Goal: Register for event/course

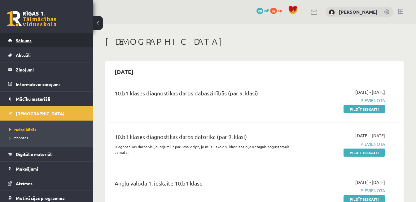
click at [19, 41] on span "Sākums" at bounding box center [24, 41] width 16 height 6
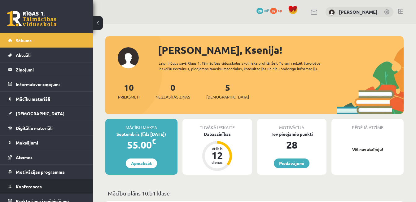
click at [29, 187] on span "Konferences" at bounding box center [29, 186] width 26 height 6
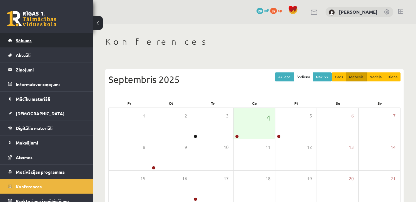
click at [28, 41] on span "Sākums" at bounding box center [24, 41] width 16 height 6
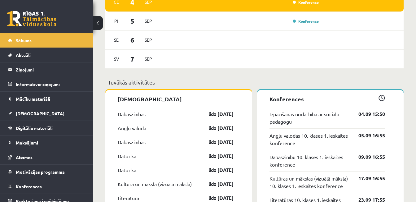
scroll to position [432, 0]
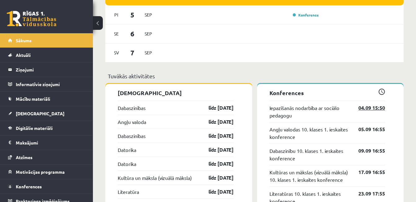
click at [372, 111] on link "04.09 15:50" at bounding box center [367, 107] width 36 height 7
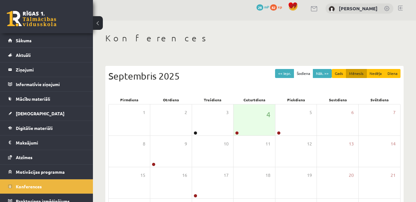
scroll to position [5, 0]
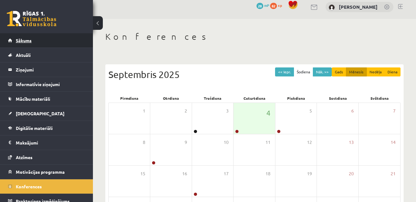
click at [21, 43] on link "Sākums" at bounding box center [46, 40] width 77 height 14
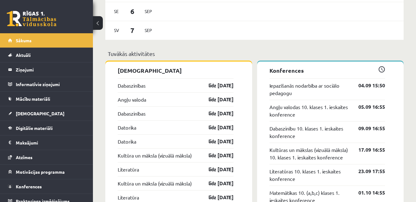
scroll to position [466, 0]
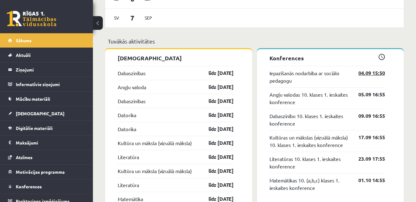
click at [371, 75] on link "04.09 15:50" at bounding box center [367, 72] width 36 height 7
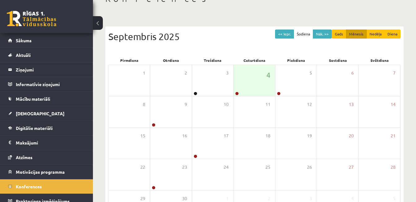
scroll to position [46, 0]
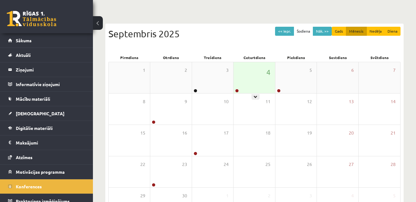
click at [244, 83] on div "4" at bounding box center [254, 77] width 41 height 31
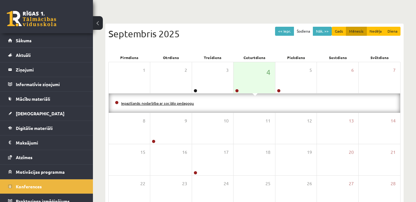
click at [148, 102] on link "Iepazīšanās nodarbība ar sociālo pedagogu" at bounding box center [157, 102] width 73 height 5
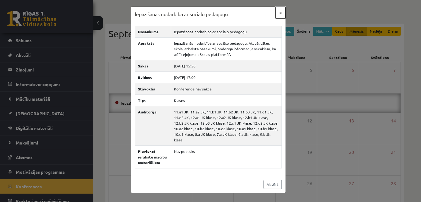
click at [282, 13] on button "×" at bounding box center [281, 13] width 10 height 12
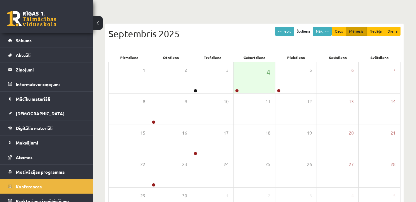
click at [32, 185] on span "Konferences" at bounding box center [29, 186] width 26 height 6
click at [47, 43] on link "Sākums" at bounding box center [46, 40] width 77 height 14
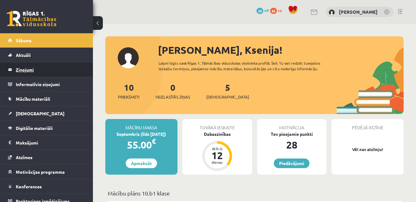
click at [46, 72] on legend "Ziņojumi 0" at bounding box center [50, 69] width 69 height 14
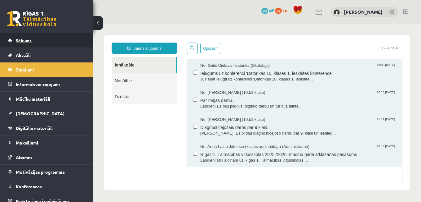
click at [43, 44] on link "Sākums" at bounding box center [46, 40] width 77 height 14
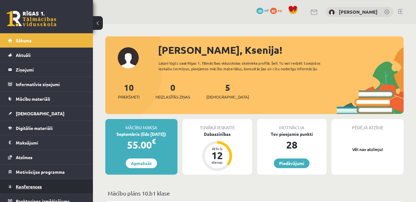
click at [40, 182] on link "Konferences" at bounding box center [46, 186] width 77 height 14
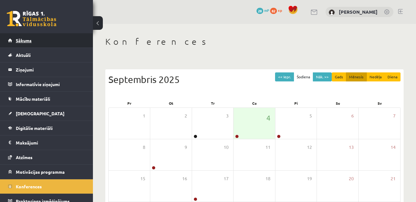
click at [42, 42] on link "Sākums" at bounding box center [46, 40] width 77 height 14
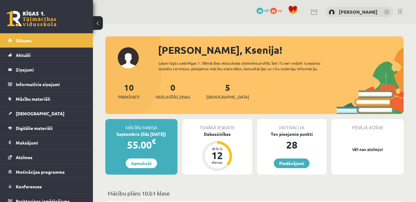
click at [34, 184] on span "Konferences" at bounding box center [29, 186] width 26 height 6
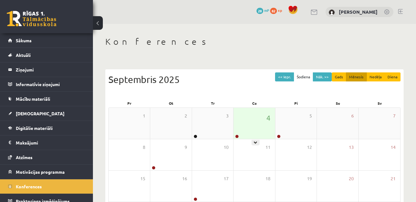
click at [255, 120] on div "4" at bounding box center [254, 123] width 41 height 31
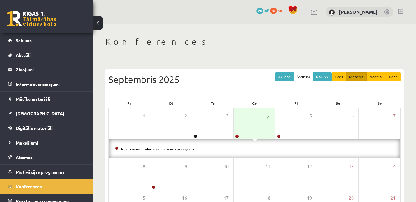
click at [165, 151] on li "Iepazīšanās nodarbība ar sociālo pedagogu" at bounding box center [254, 148] width 279 height 7
click at [166, 151] on li "Iepazīšanās nodarbība ar sociālo pedagogu" at bounding box center [254, 148] width 279 height 7
drag, startPoint x: 166, startPoint y: 151, endPoint x: 203, endPoint y: 56, distance: 101.7
click at [203, 56] on div "Konferences << Iepr. Šodiena Nāk. >> Gads Mēnesis Nedēļa Diena Septembris 2025 …" at bounding box center [254, 169] width 323 height 291
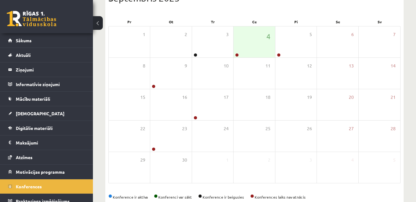
scroll to position [82, 0]
click at [55, 180] on link "Konferences" at bounding box center [46, 186] width 77 height 14
click at [26, 68] on legend "Ziņojumi 0" at bounding box center [50, 69] width 69 height 14
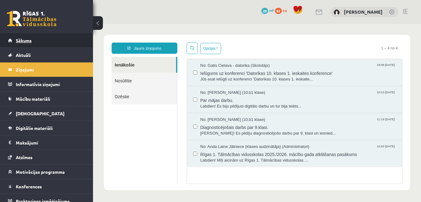
click at [28, 41] on span "Sākums" at bounding box center [24, 41] width 16 height 6
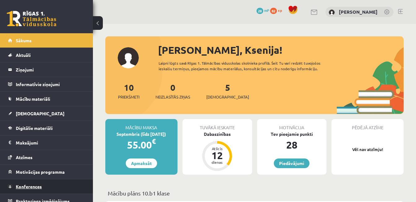
click at [30, 186] on span "Konferences" at bounding box center [29, 186] width 26 height 6
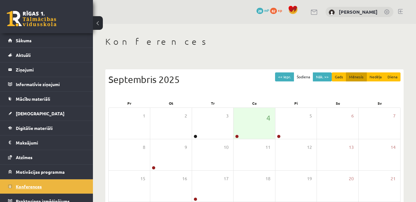
click at [30, 186] on span "Konferences" at bounding box center [29, 186] width 26 height 6
click at [261, 121] on div "4" at bounding box center [254, 123] width 41 height 31
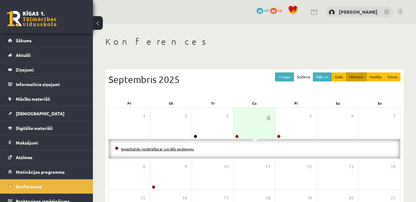
click at [172, 149] on link "Iepazīšanās nodarbība ar sociālo pedagogu" at bounding box center [157, 148] width 73 height 5
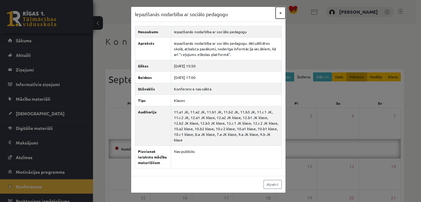
click at [280, 12] on button "×" at bounding box center [281, 13] width 10 height 12
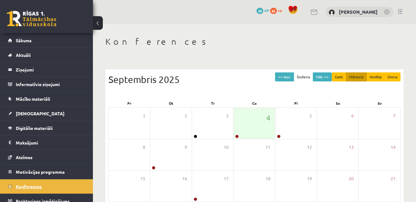
click at [24, 184] on span "Konferences" at bounding box center [29, 186] width 26 height 6
click at [20, 43] on link "Sākums" at bounding box center [46, 40] width 77 height 14
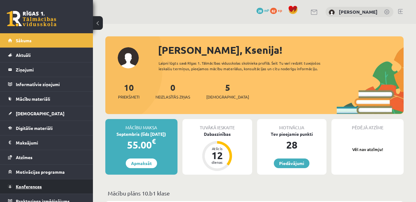
click at [28, 184] on span "Konferences" at bounding box center [29, 186] width 26 height 6
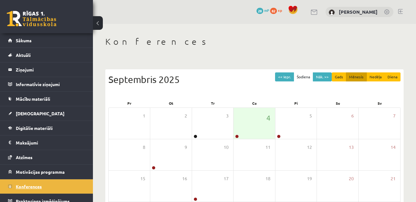
click at [33, 190] on link "Konferences" at bounding box center [46, 186] width 77 height 14
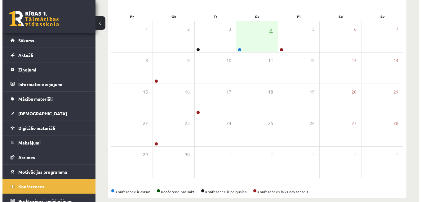
scroll to position [92, 0]
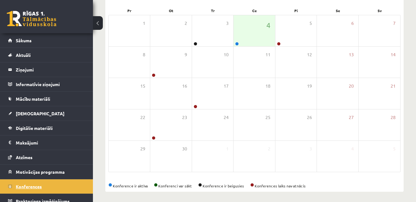
click at [40, 187] on span "Konferences" at bounding box center [29, 186] width 26 height 6
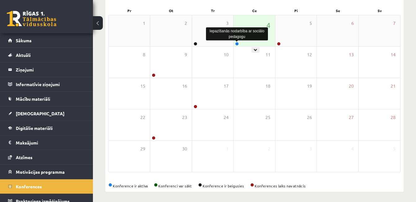
click at [238, 44] on link at bounding box center [237, 44] width 4 height 4
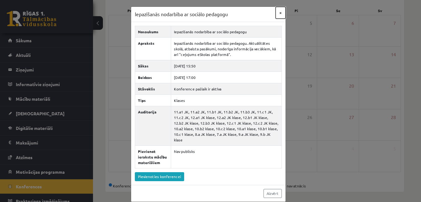
click at [279, 11] on button "×" at bounding box center [281, 13] width 10 height 12
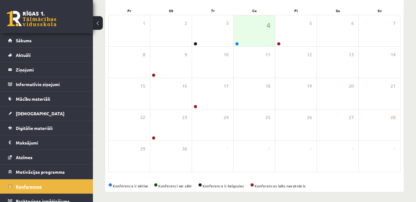
click at [29, 186] on span "Konferences" at bounding box center [29, 186] width 26 height 6
click at [36, 185] on span "Konferences" at bounding box center [29, 186] width 26 height 6
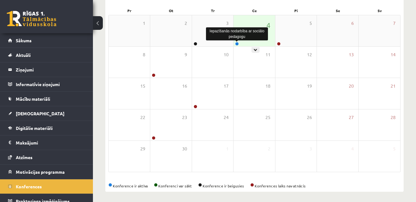
click at [237, 43] on link at bounding box center [237, 44] width 4 height 4
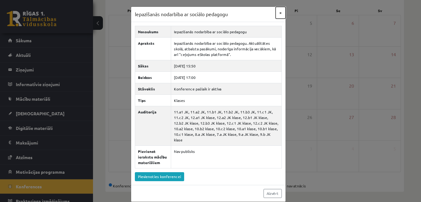
click at [279, 13] on button "×" at bounding box center [281, 13] width 10 height 12
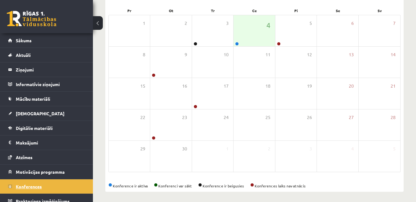
click at [39, 185] on span "Konferences" at bounding box center [29, 186] width 26 height 6
click at [33, 186] on span "Konferences" at bounding box center [29, 186] width 26 height 6
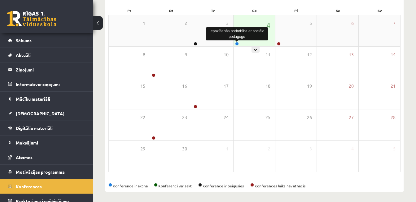
click at [236, 44] on link at bounding box center [237, 44] width 4 height 4
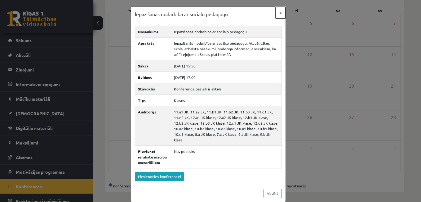
click at [278, 14] on button "×" at bounding box center [281, 13] width 10 height 12
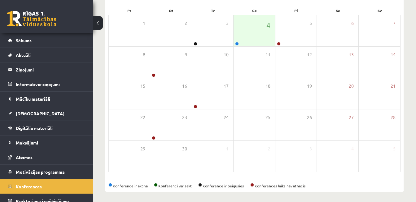
click at [33, 184] on span "Konferences" at bounding box center [29, 186] width 26 height 6
click at [29, 187] on span "Konferences" at bounding box center [29, 186] width 26 height 6
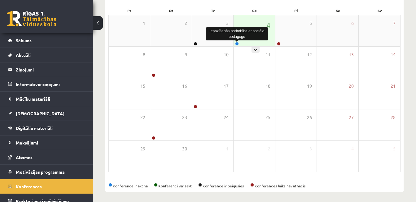
click at [236, 45] on link at bounding box center [237, 44] width 4 height 4
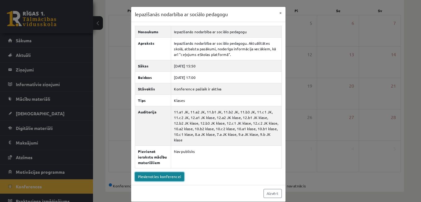
click at [154, 172] on link "Pievienoties konferencei" at bounding box center [159, 176] width 49 height 9
